Goal: Check status: Check status

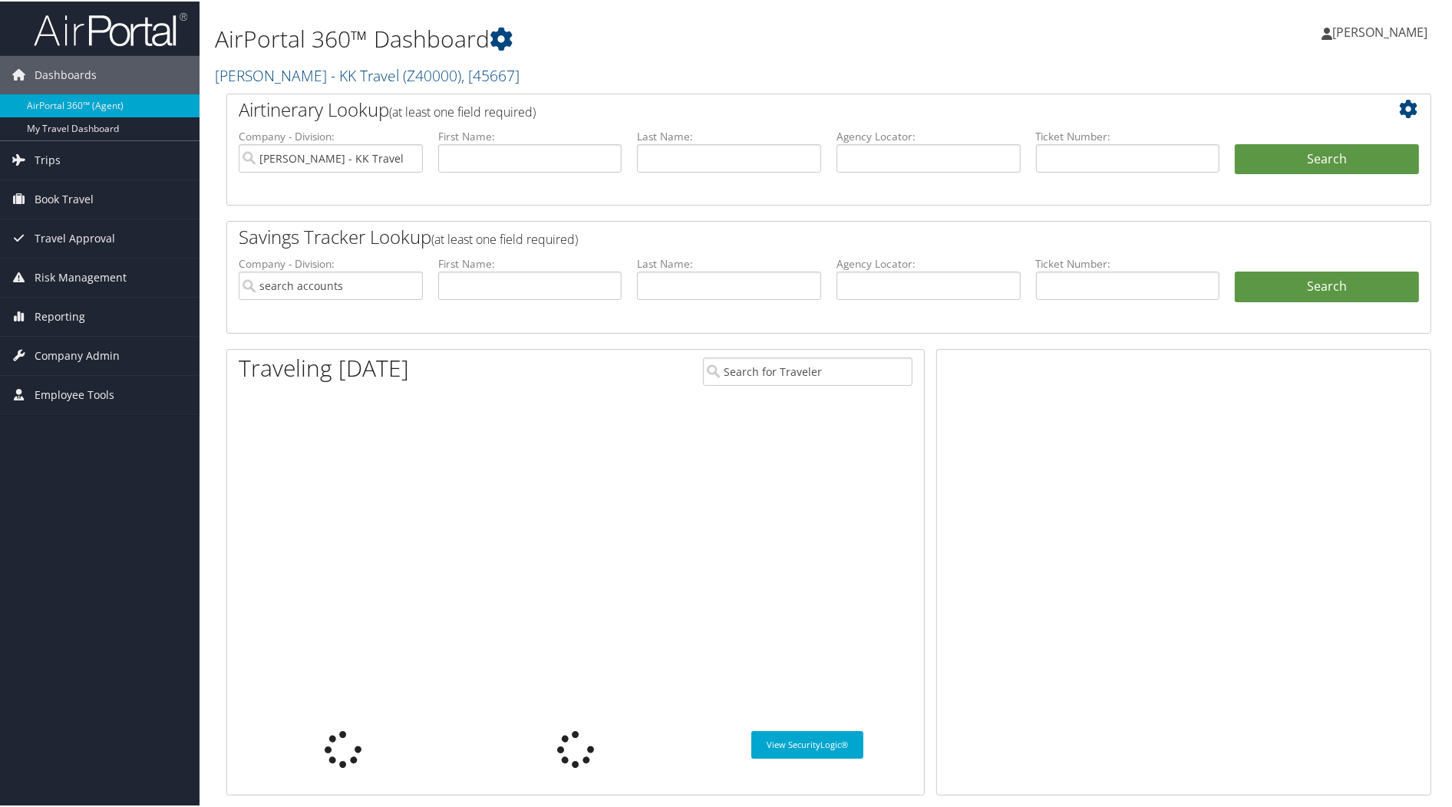
type input "Kim Kozminski - KK Travel"
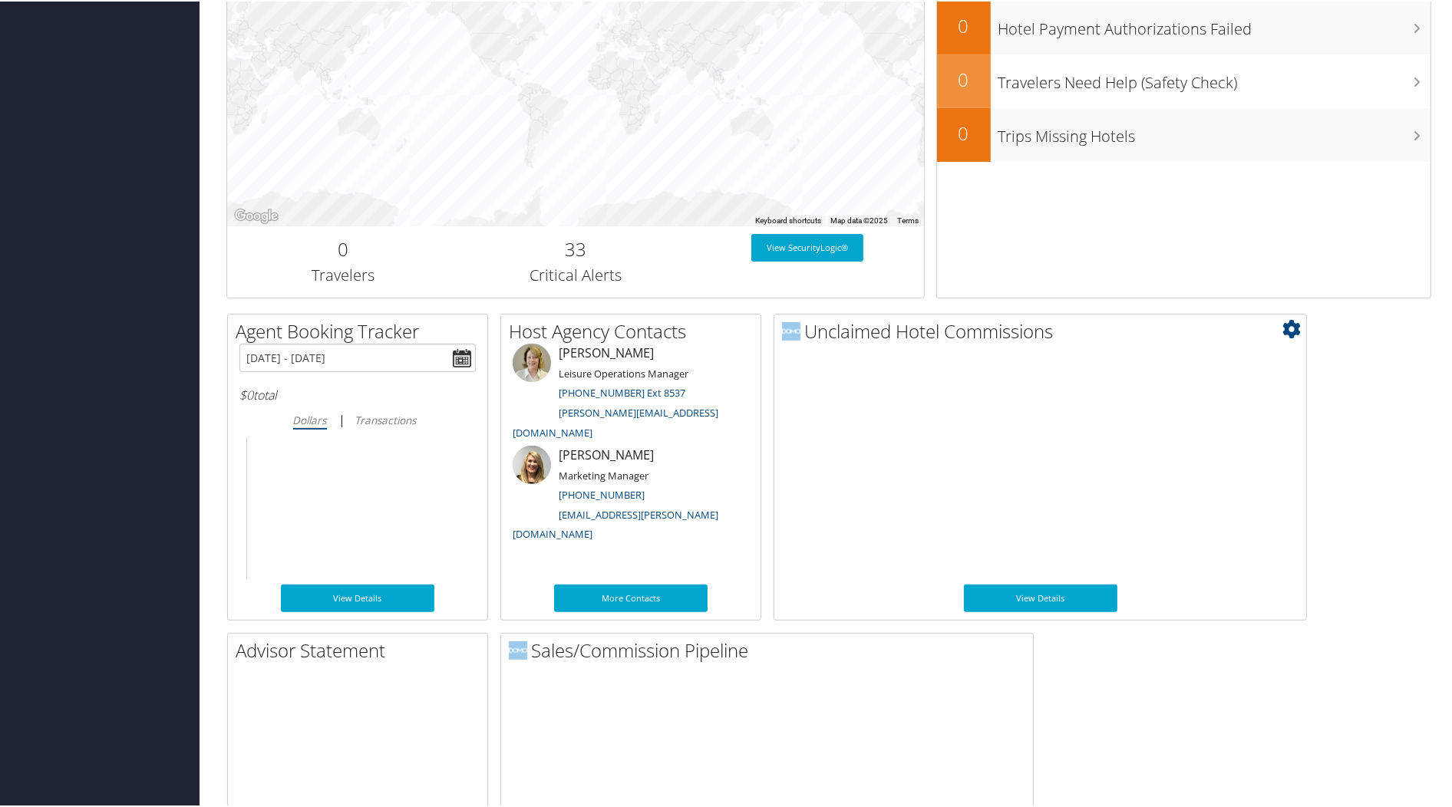
scroll to position [495, 0]
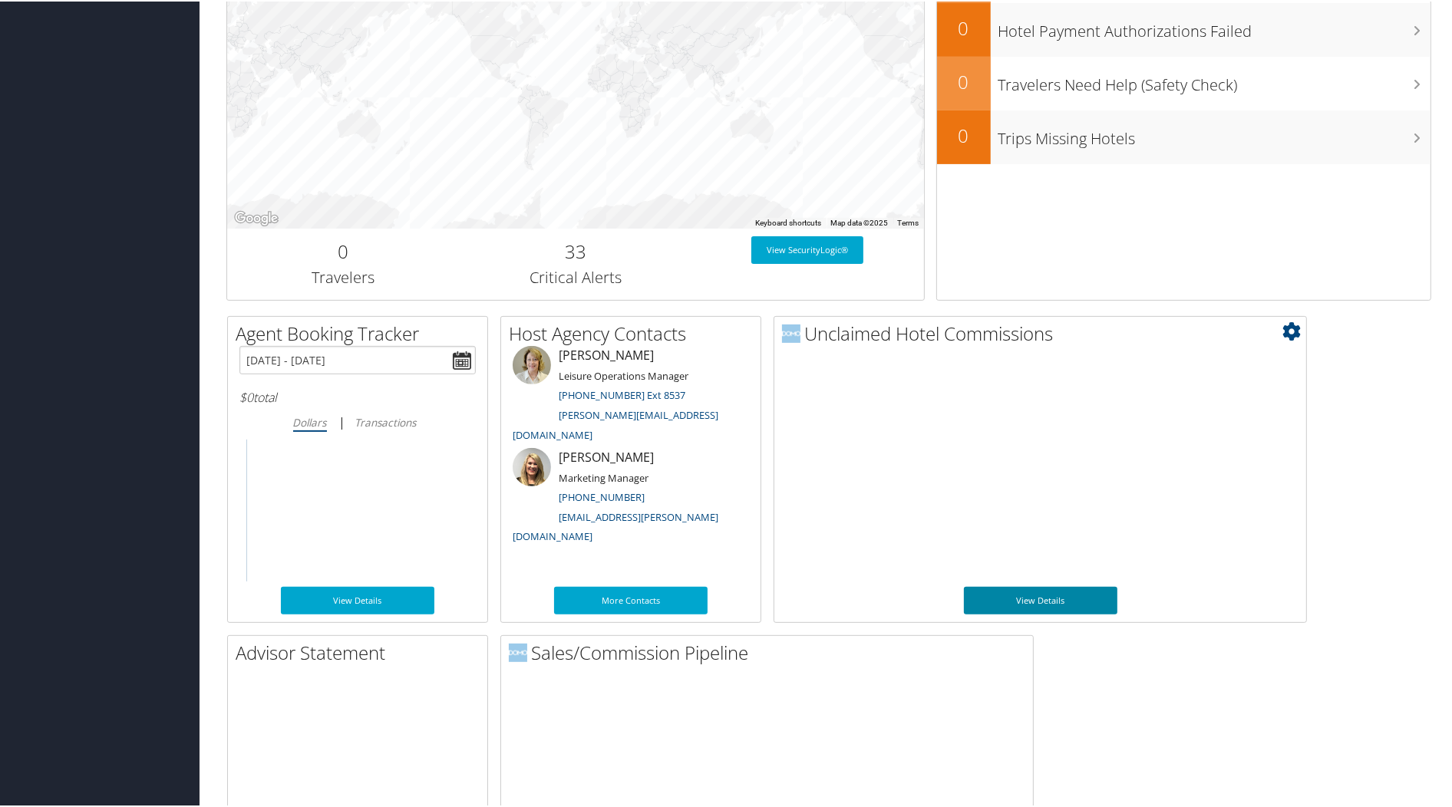
click at [1020, 595] on link "View Details" at bounding box center [1040, 600] width 153 height 28
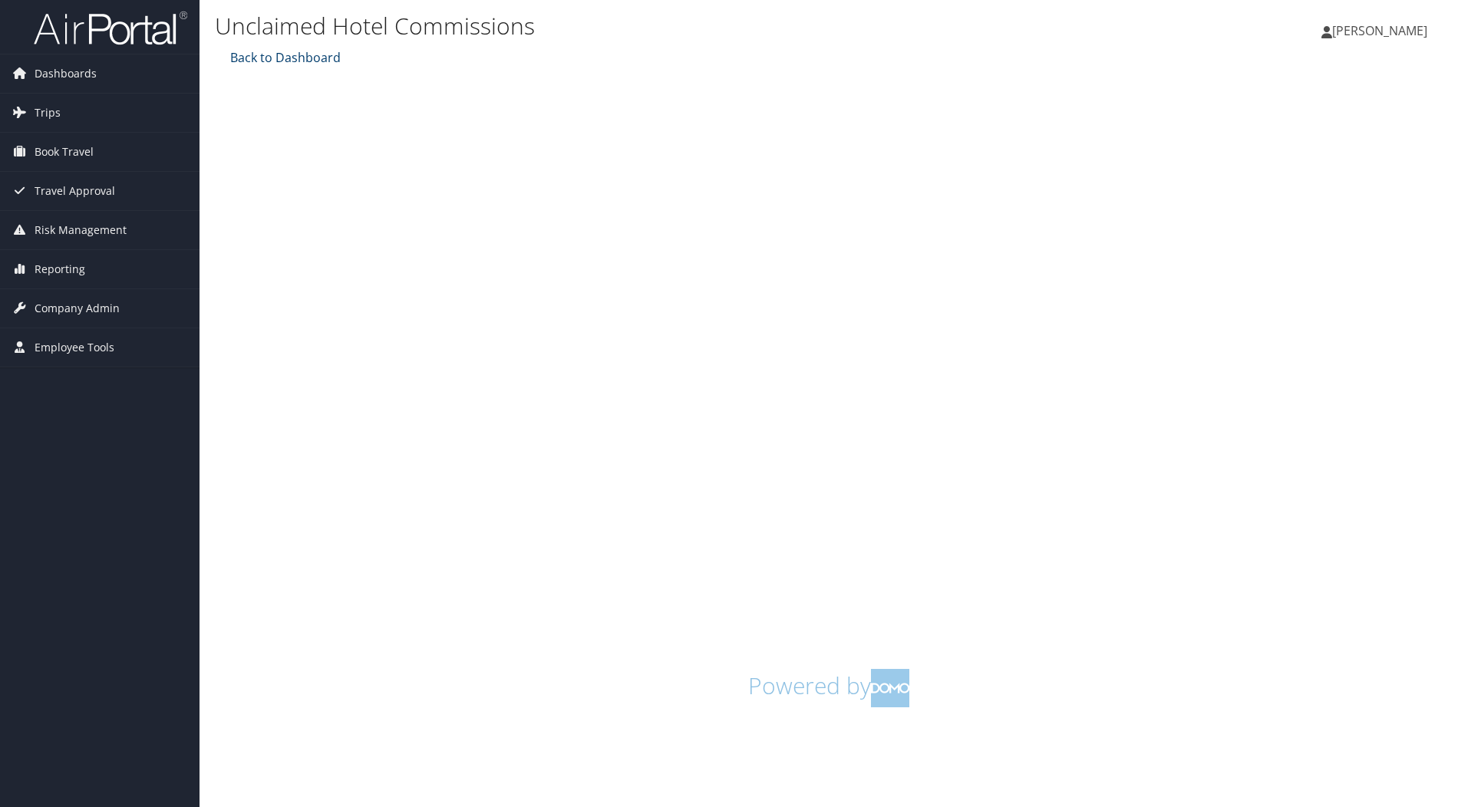
click at [264, 61] on link "Back to Dashboard" at bounding box center [283, 57] width 114 height 17
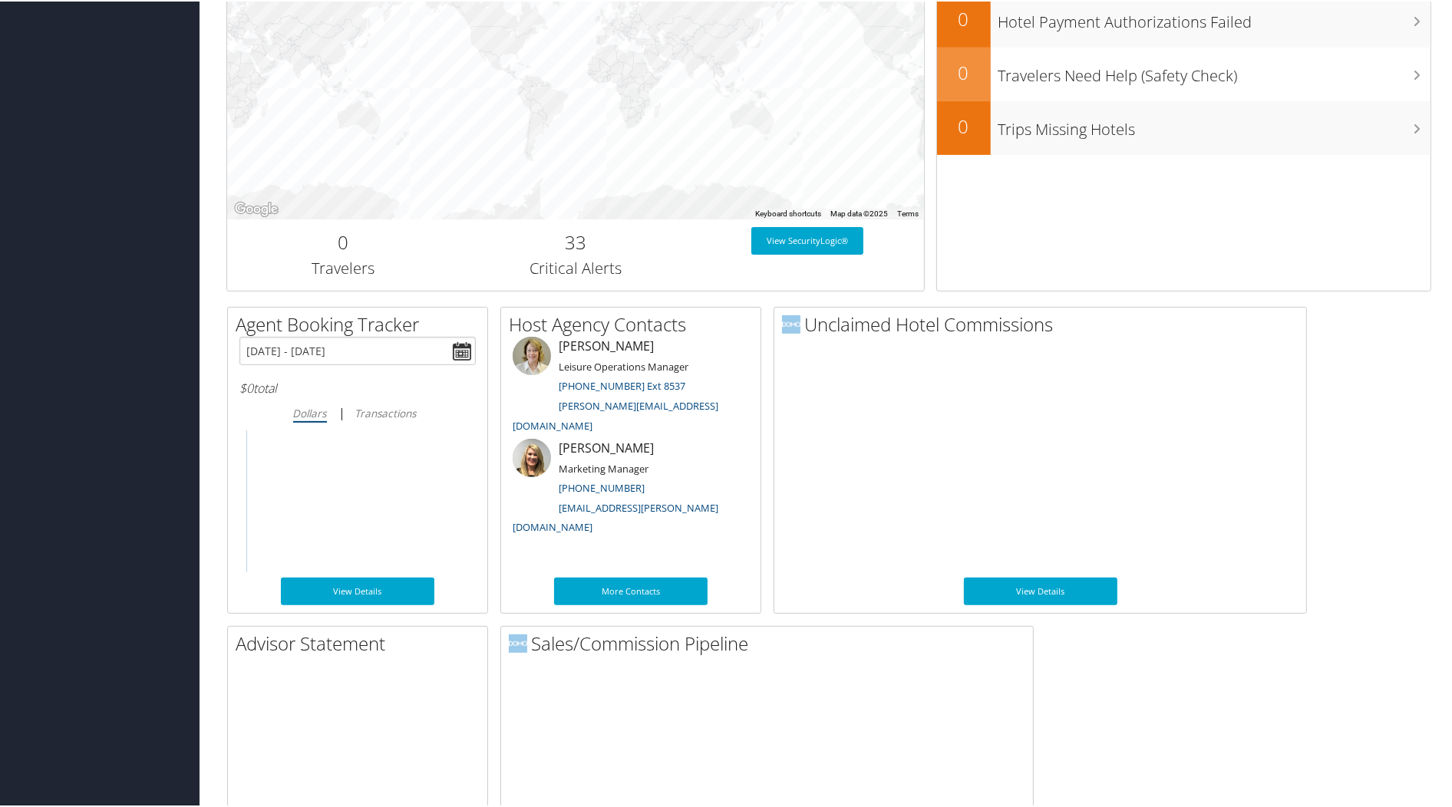
scroll to position [638, 0]
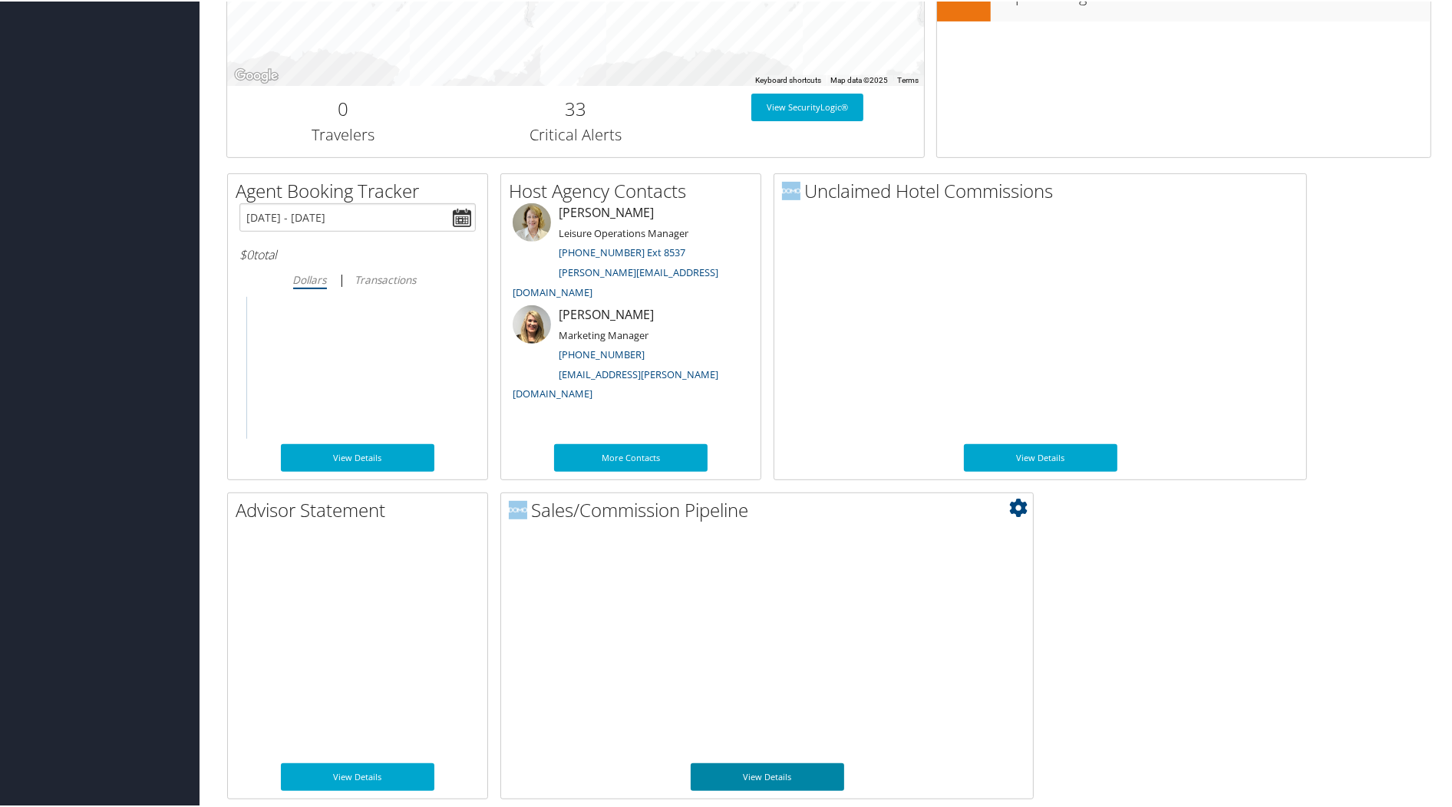
click at [769, 767] on link "View Details" at bounding box center [767, 776] width 153 height 28
